Goal: Task Accomplishment & Management: Manage account settings

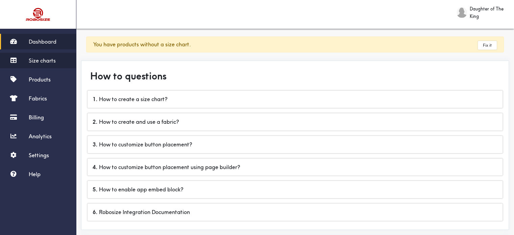
click at [46, 59] on span "Size charts" at bounding box center [42, 60] width 27 height 7
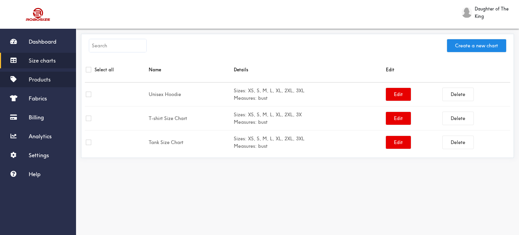
click at [46, 80] on span "Products" at bounding box center [40, 79] width 22 height 7
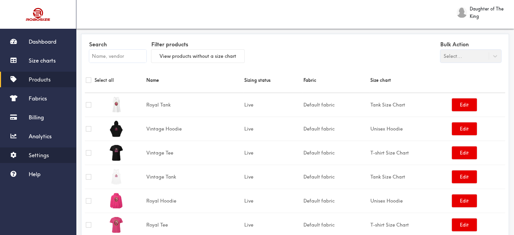
click at [41, 154] on span "Settings" at bounding box center [39, 155] width 20 height 7
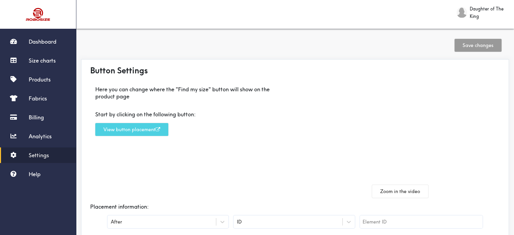
click at [150, 130] on button "View button placement" at bounding box center [131, 129] width 73 height 13
click at [127, 133] on button "View button placement" at bounding box center [131, 129] width 73 height 13
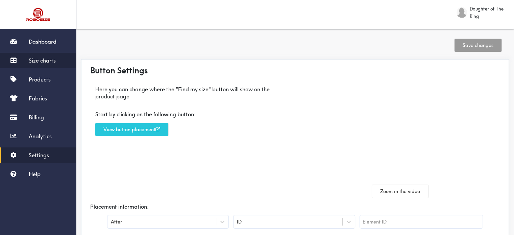
click at [27, 62] on link "Size charts" at bounding box center [38, 61] width 76 height 16
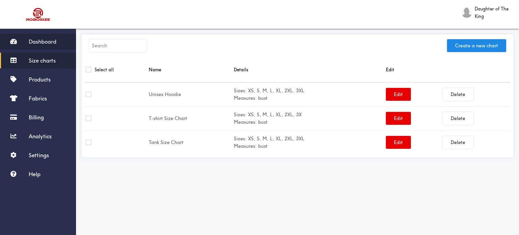
click at [29, 43] on span "Dashboard" at bounding box center [43, 41] width 28 height 7
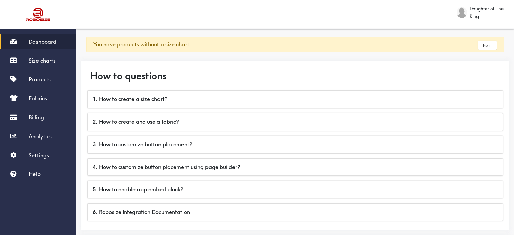
scroll to position [34, 0]
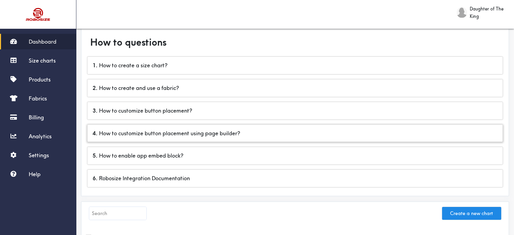
click at [204, 132] on div "4 . How to customize button placement using page builder?" at bounding box center [294, 133] width 415 height 17
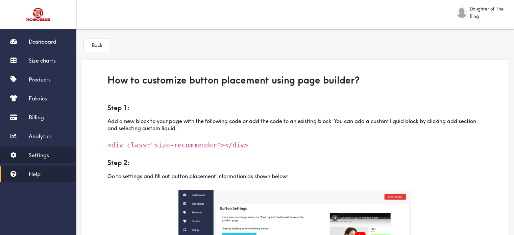
click at [48, 158] on link "Settings" at bounding box center [38, 155] width 76 height 16
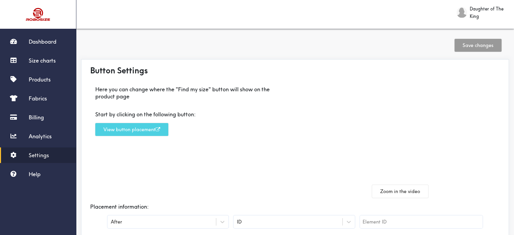
click at [135, 129] on button "View button placement" at bounding box center [131, 129] width 73 height 13
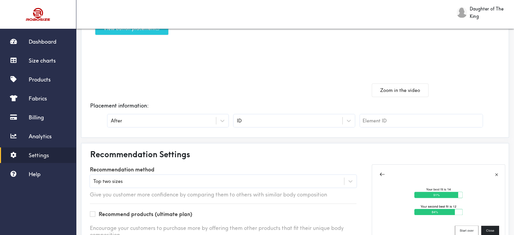
scroll to position [101, 0]
click at [222, 119] on icon at bounding box center [222, 120] width 7 height 7
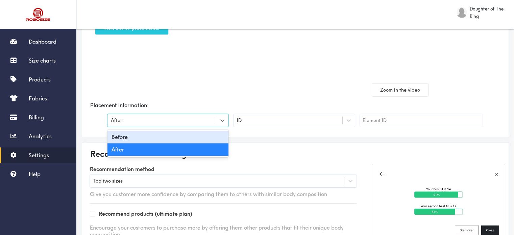
click at [220, 137] on div "Before" at bounding box center [167, 137] width 121 height 12
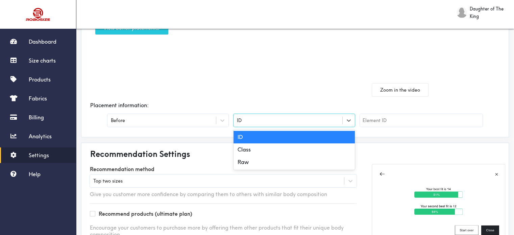
click at [289, 121] on div "ID" at bounding box center [287, 120] width 108 height 7
click at [281, 153] on div "Class" at bounding box center [293, 149] width 121 height 12
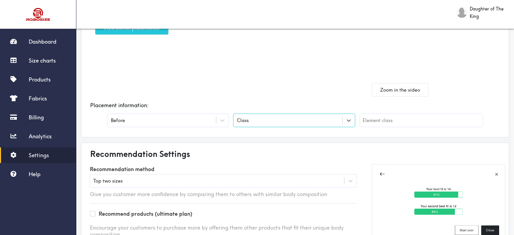
click at [403, 116] on input "text" at bounding box center [421, 120] width 123 height 13
click at [350, 121] on icon at bounding box center [348, 120] width 7 height 7
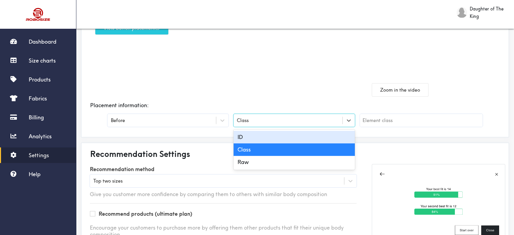
click at [343, 136] on div "ID" at bounding box center [293, 137] width 121 height 12
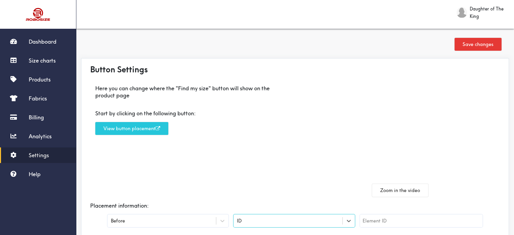
scroll to position [0, 0]
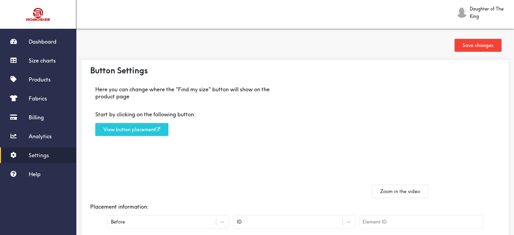
click at [469, 46] on button "Save changes" at bounding box center [477, 45] width 47 height 13
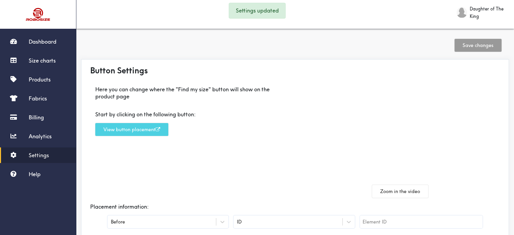
click at [112, 129] on button "View button placement" at bounding box center [131, 129] width 73 height 13
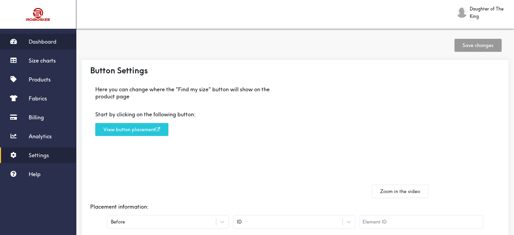
click at [25, 46] on link "Dashboard" at bounding box center [38, 42] width 76 height 16
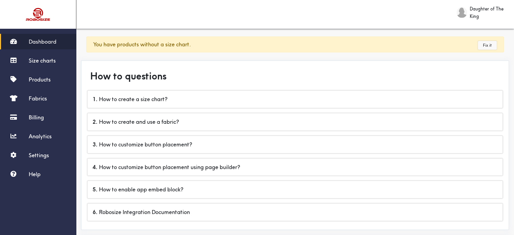
click at [483, 47] on link "Fix it" at bounding box center [487, 45] width 19 height 9
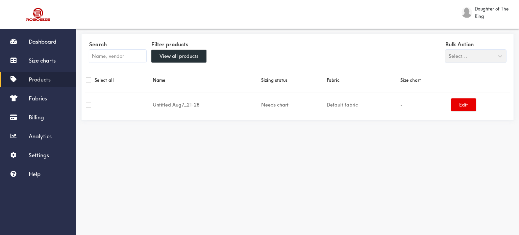
click at [91, 105] on input "checkbox" at bounding box center [88, 104] width 5 height 5
checkbox input "true"
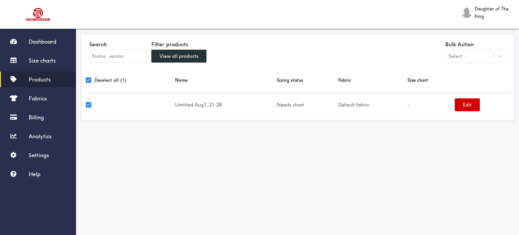
click at [464, 104] on button "Edit" at bounding box center [467, 104] width 25 height 13
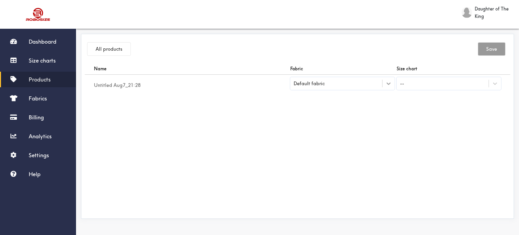
click at [388, 85] on icon at bounding box center [388, 83] width 7 height 7
click at [498, 79] on div at bounding box center [495, 83] width 12 height 12
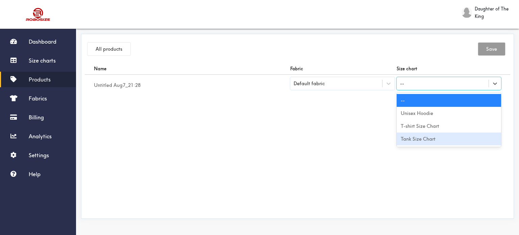
click at [444, 139] on div "Tank Size Chart" at bounding box center [449, 138] width 104 height 13
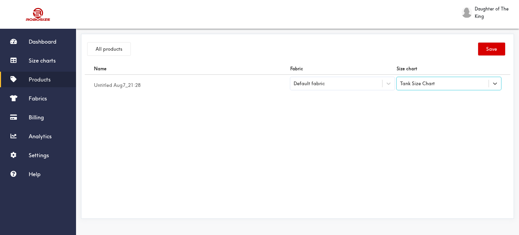
click at [492, 52] on button "Save" at bounding box center [491, 49] width 27 height 13
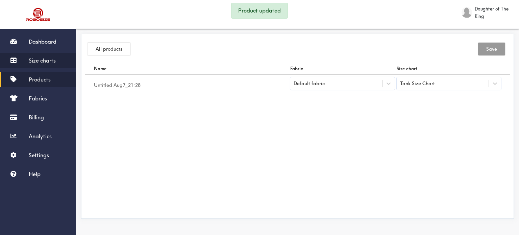
click at [38, 64] on link "Size charts" at bounding box center [38, 61] width 76 height 16
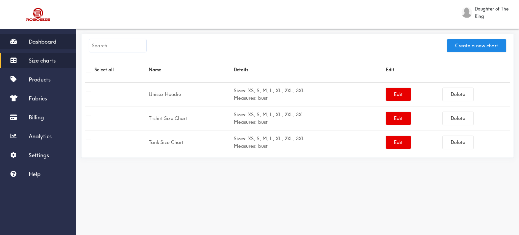
click at [46, 36] on link "Dashboard" at bounding box center [38, 42] width 76 height 16
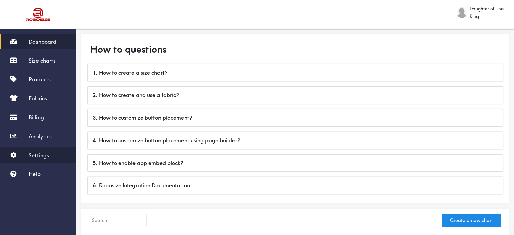
click at [40, 160] on link "Settings" at bounding box center [38, 155] width 76 height 16
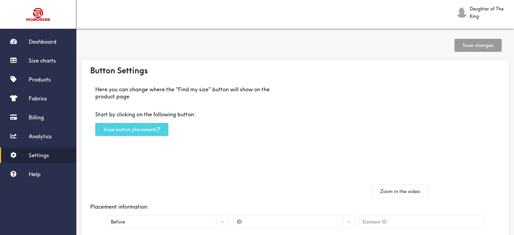
click at [139, 131] on button "View button placement" at bounding box center [131, 129] width 73 height 13
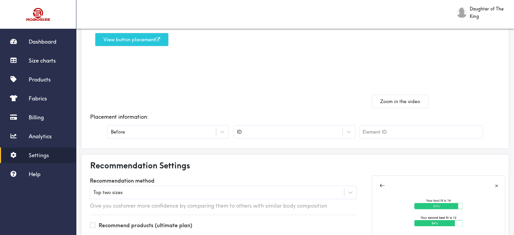
scroll to position [101, 0]
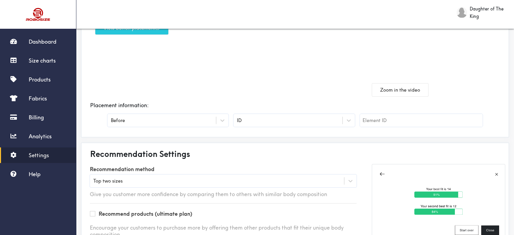
click at [393, 119] on input "text" at bounding box center [421, 120] width 123 height 13
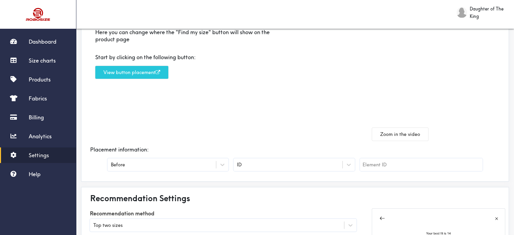
scroll to position [68, 0]
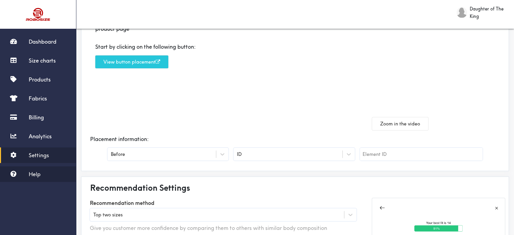
click at [34, 171] on span "Help" at bounding box center [35, 174] width 12 height 7
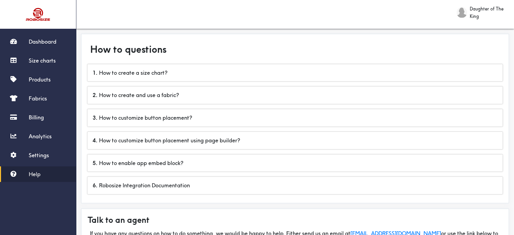
scroll to position [34, 0]
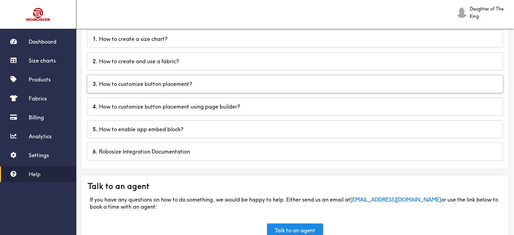
click at [197, 89] on div "3 . How to customize button placement?" at bounding box center [294, 83] width 415 height 17
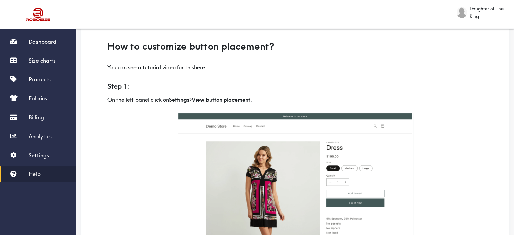
click at [200, 68] on link "here" at bounding box center [199, 67] width 11 height 7
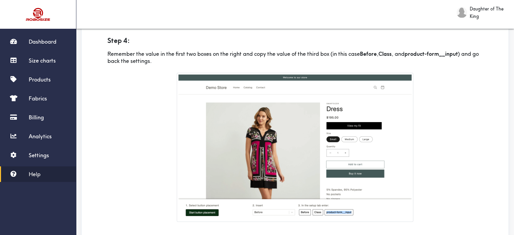
scroll to position [676, 0]
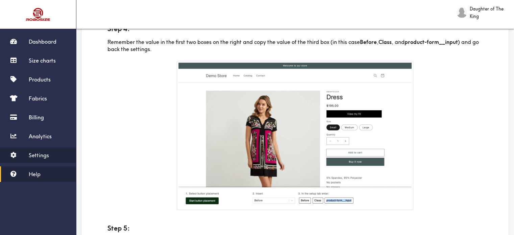
click at [45, 155] on span "Settings" at bounding box center [39, 155] width 20 height 7
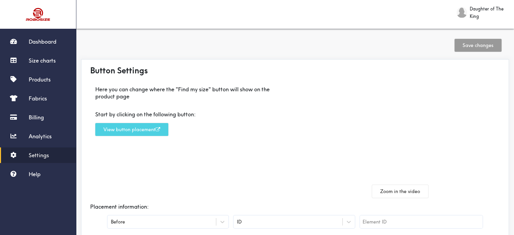
click at [153, 128] on button "View button placement" at bounding box center [131, 129] width 73 height 13
click at [149, 129] on button "View button placement" at bounding box center [131, 129] width 73 height 13
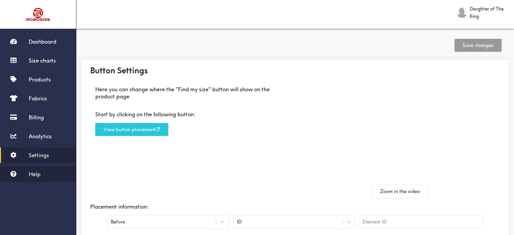
click at [33, 174] on span "Help" at bounding box center [35, 174] width 12 height 7
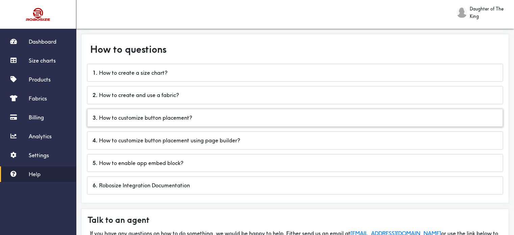
click at [158, 117] on div "3 . How to customize button placement?" at bounding box center [294, 117] width 415 height 17
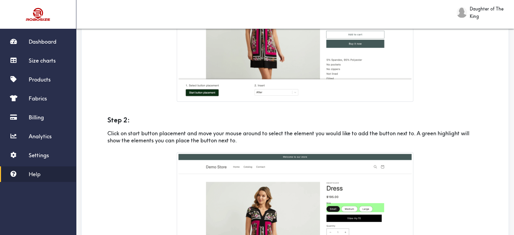
scroll to position [140, 0]
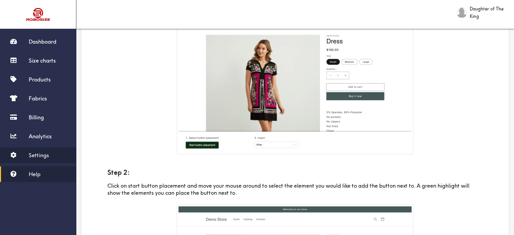
click at [30, 158] on link "Settings" at bounding box center [38, 155] width 76 height 16
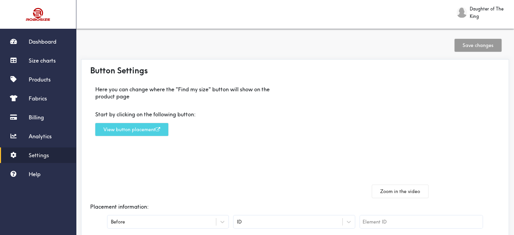
click at [145, 129] on button "View button placement" at bounding box center [131, 129] width 73 height 13
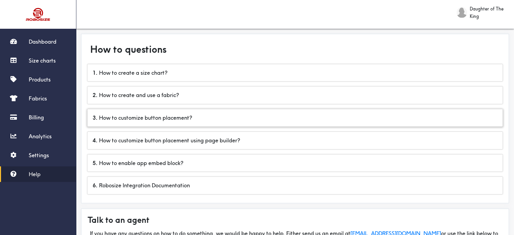
click at [169, 120] on div "3 . How to customize button placement?" at bounding box center [294, 117] width 415 height 17
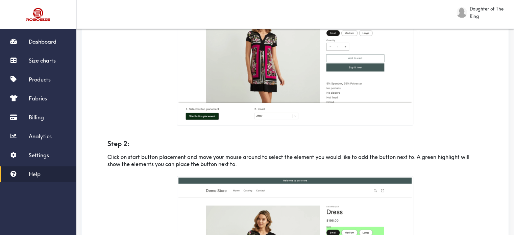
scroll to position [135, 0]
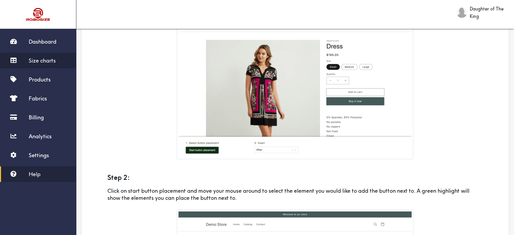
click at [52, 59] on span "Size charts" at bounding box center [42, 60] width 27 height 7
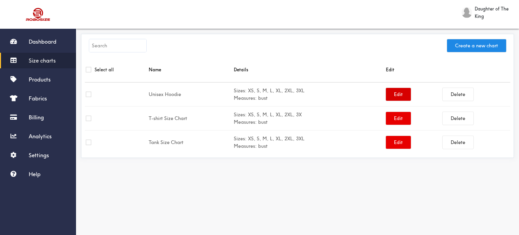
click at [400, 96] on button "Edit" at bounding box center [398, 94] width 25 height 13
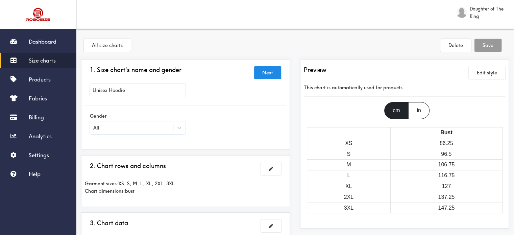
scroll to position [34, 0]
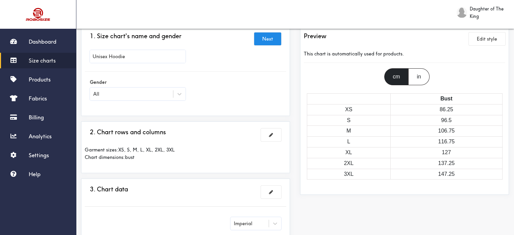
click at [420, 77] on div "in" at bounding box center [418, 76] width 21 height 17
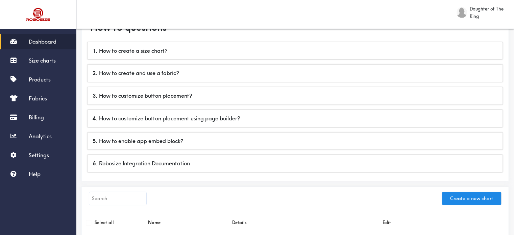
scroll to position [34, 0]
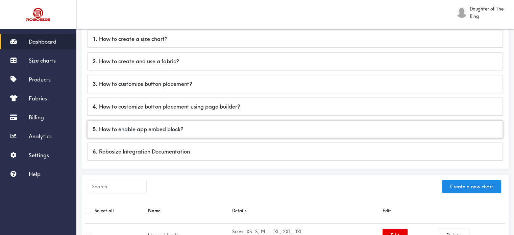
click at [182, 134] on div "5 . How to enable app embed block?" at bounding box center [294, 129] width 415 height 17
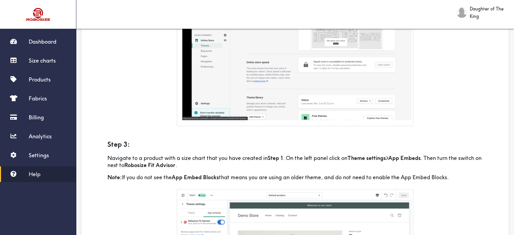
scroll to position [236, 0]
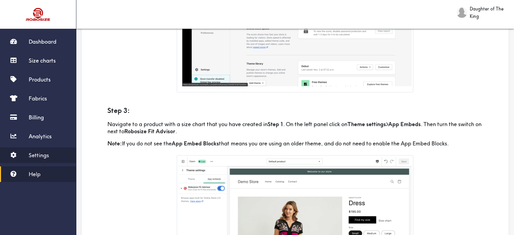
click at [52, 152] on link "Settings" at bounding box center [38, 155] width 76 height 16
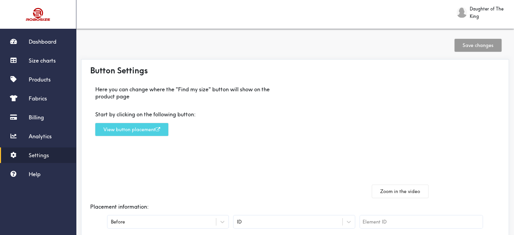
click at [140, 130] on button "View button placement" at bounding box center [131, 129] width 73 height 13
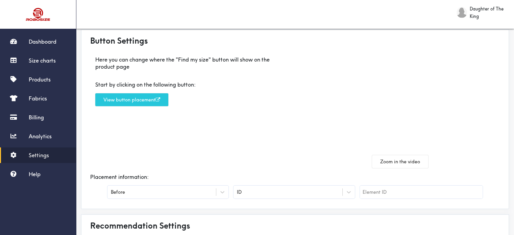
scroll to position [26, 0]
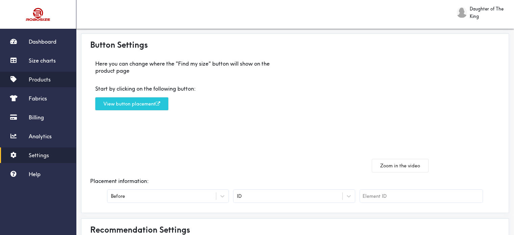
click at [40, 80] on span "Products" at bounding box center [40, 79] width 22 height 7
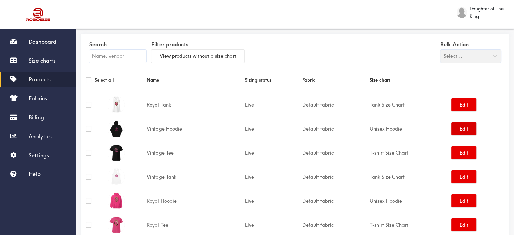
click at [464, 129] on button "Edit" at bounding box center [463, 128] width 25 height 13
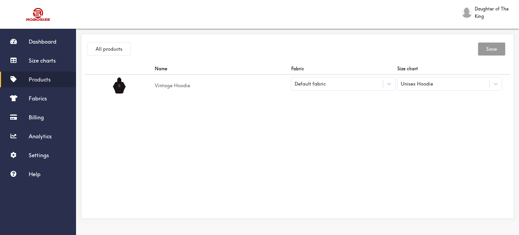
click at [117, 89] on img at bounding box center [119, 85] width 17 height 17
click at [109, 49] on button "All products" at bounding box center [108, 49] width 43 height 13
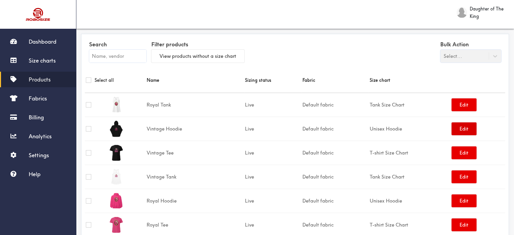
click at [474, 128] on button "Edit" at bounding box center [463, 128] width 25 height 13
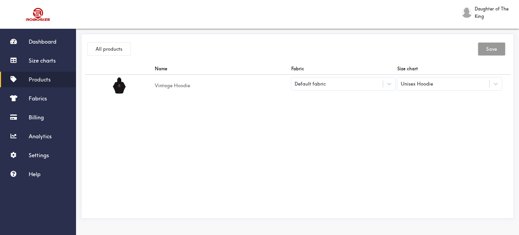
click at [452, 86] on div "Unisex Hoodie" at bounding box center [443, 83] width 92 height 11
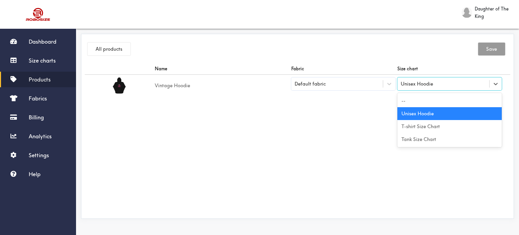
click at [449, 116] on div "Unisex Hoodie" at bounding box center [449, 113] width 104 height 13
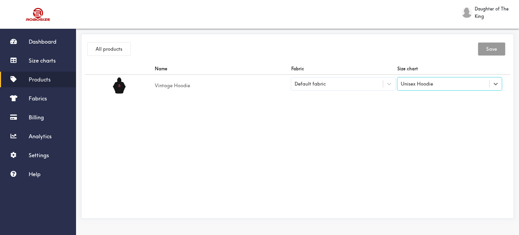
click at [446, 134] on div "Name Fabric Size chart Vintage Hoodie Default fabric option Unisex Hoodie, sele…" at bounding box center [297, 139] width 425 height 152
click at [103, 50] on button "All products" at bounding box center [108, 49] width 43 height 13
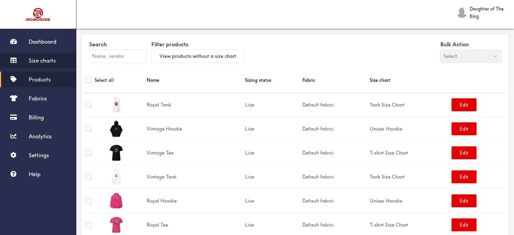
click at [49, 60] on span "Size charts" at bounding box center [42, 60] width 27 height 7
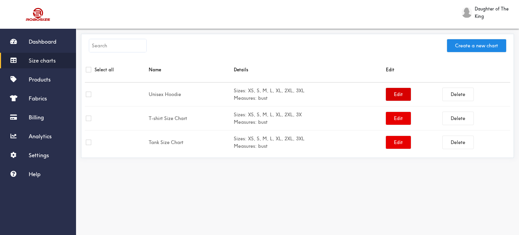
click at [399, 96] on button "Edit" at bounding box center [398, 94] width 25 height 13
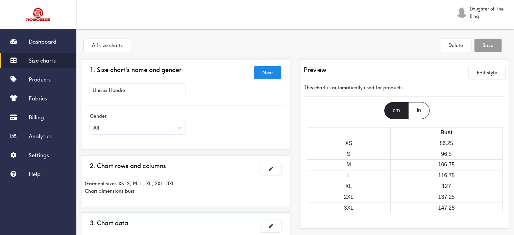
click at [418, 114] on div "in" at bounding box center [418, 110] width 21 height 17
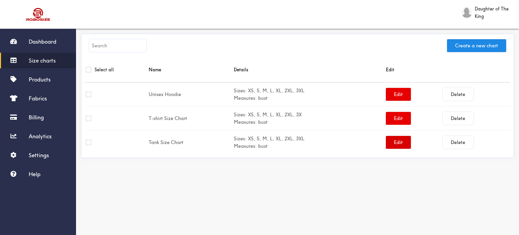
click at [405, 141] on button "Edit" at bounding box center [398, 142] width 25 height 13
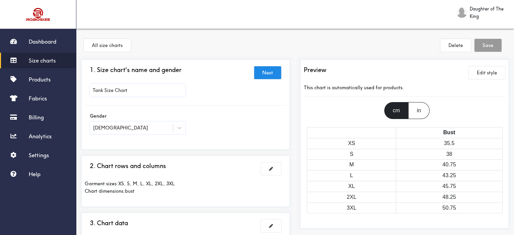
click at [422, 110] on div "in" at bounding box center [418, 110] width 21 height 17
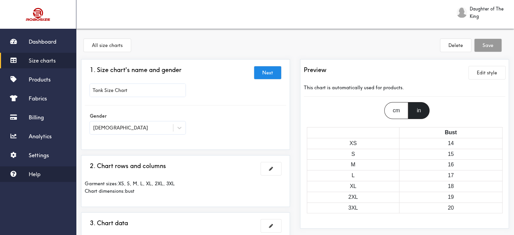
click at [33, 174] on span "Help" at bounding box center [35, 174] width 12 height 7
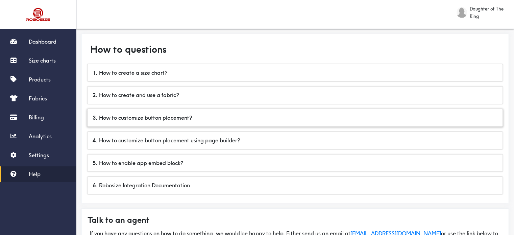
click at [127, 120] on div "3 . How to customize button placement?" at bounding box center [294, 117] width 415 height 17
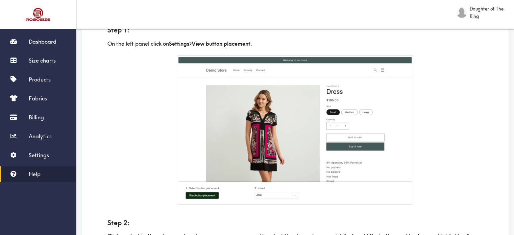
scroll to position [101, 0]
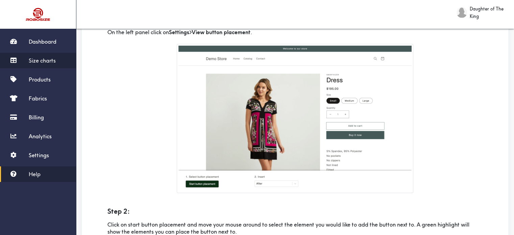
click at [42, 60] on span "Size charts" at bounding box center [42, 60] width 27 height 7
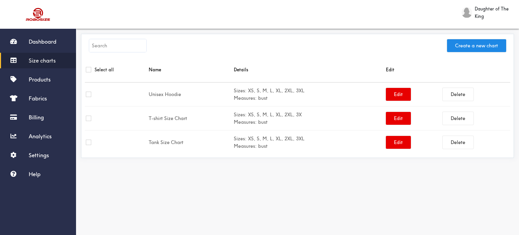
click at [89, 68] on input "checkbox" at bounding box center [88, 69] width 5 height 5
checkbox input "true"
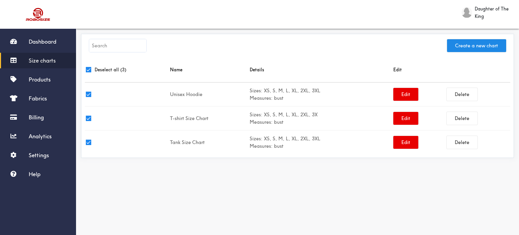
click at [89, 68] on input "checkbox" at bounding box center [88, 69] width 5 height 5
checkbox input "false"
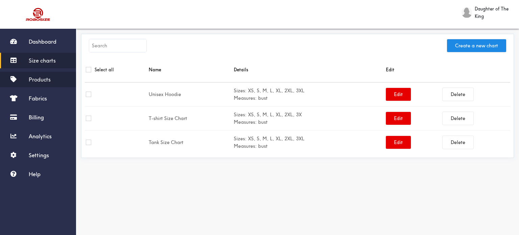
click at [48, 82] on span "Products" at bounding box center [40, 79] width 22 height 7
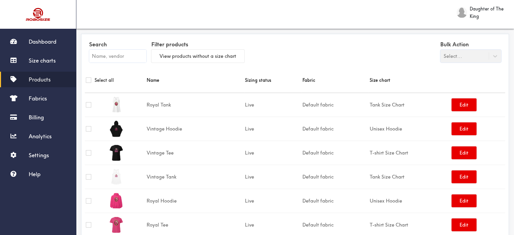
click at [285, 55] on div "Search Filter products View products without a size chart Bulk Action Select..." at bounding box center [295, 52] width 420 height 30
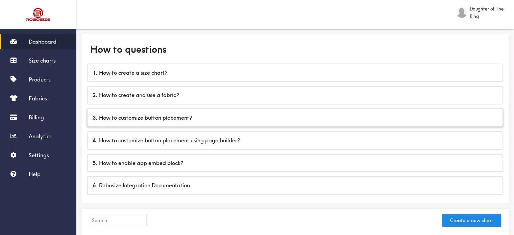
click at [169, 118] on div "3 . How to customize button placement?" at bounding box center [294, 117] width 415 height 17
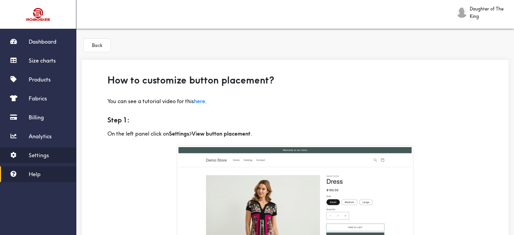
click at [48, 154] on span "Settings" at bounding box center [39, 155] width 20 height 7
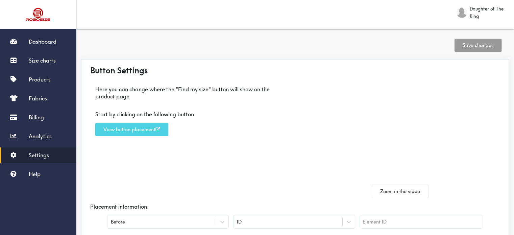
click at [134, 127] on button "View button placement" at bounding box center [131, 129] width 73 height 13
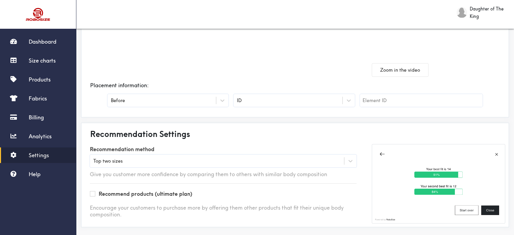
scroll to position [127, 0]
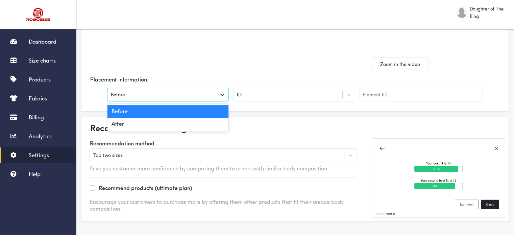
click at [218, 95] on div at bounding box center [222, 95] width 12 height 12
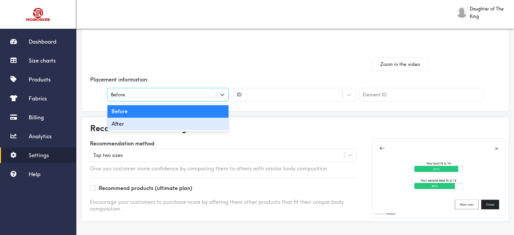
click at [207, 126] on div "After" at bounding box center [167, 124] width 121 height 12
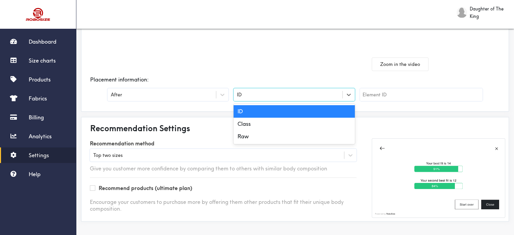
click at [285, 99] on div "ID" at bounding box center [293, 94] width 121 height 13
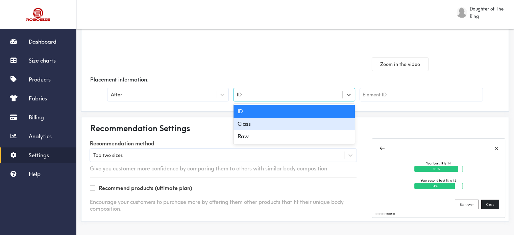
click at [280, 122] on div "Class" at bounding box center [293, 124] width 121 height 12
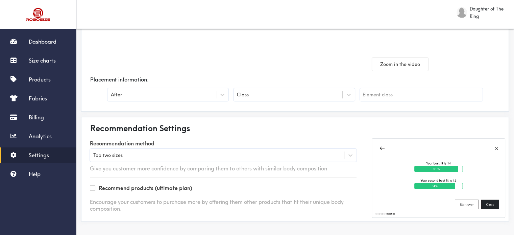
click at [381, 95] on input "text" at bounding box center [421, 94] width 123 height 13
type input "Variant option"
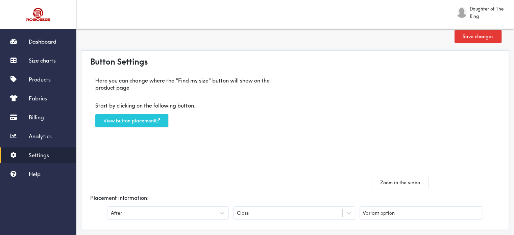
scroll to position [0, 0]
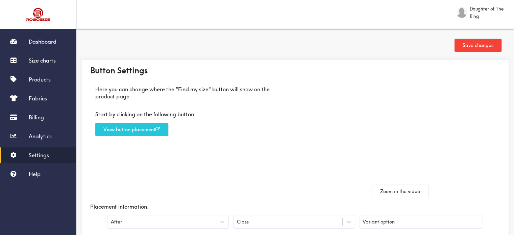
click at [469, 45] on button "Save changes" at bounding box center [477, 45] width 47 height 13
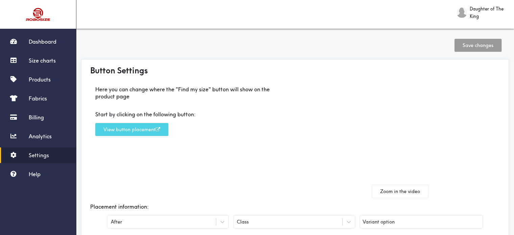
click at [147, 129] on button "View button placement" at bounding box center [131, 129] width 73 height 13
click at [423, 130] on div at bounding box center [400, 129] width 132 height 99
click at [403, 190] on button "Zoom in the video" at bounding box center [400, 191] width 56 height 13
click at [261, 157] on div "Here you can change where the "Find my size" button will show on the product pa…" at bounding box center [190, 138] width 210 height 117
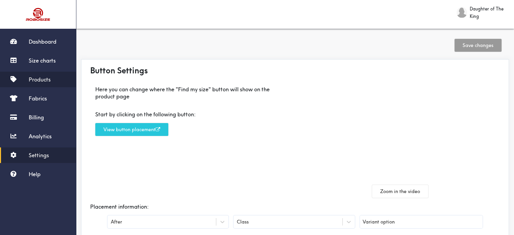
click at [32, 82] on span "Products" at bounding box center [40, 79] width 22 height 7
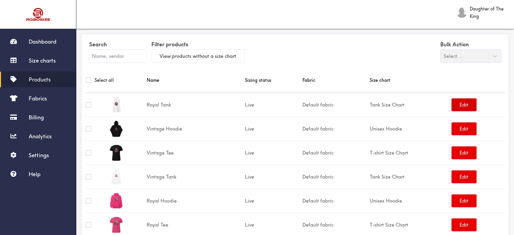
click at [466, 100] on button "Edit" at bounding box center [463, 104] width 25 height 13
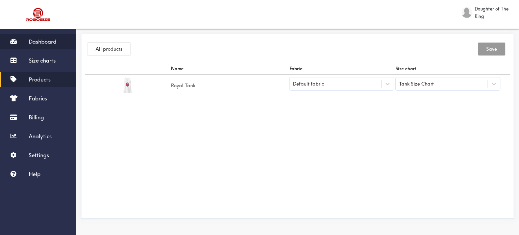
click at [52, 40] on span "Dashboard" at bounding box center [43, 41] width 28 height 7
